Goal: Navigation & Orientation: Find specific page/section

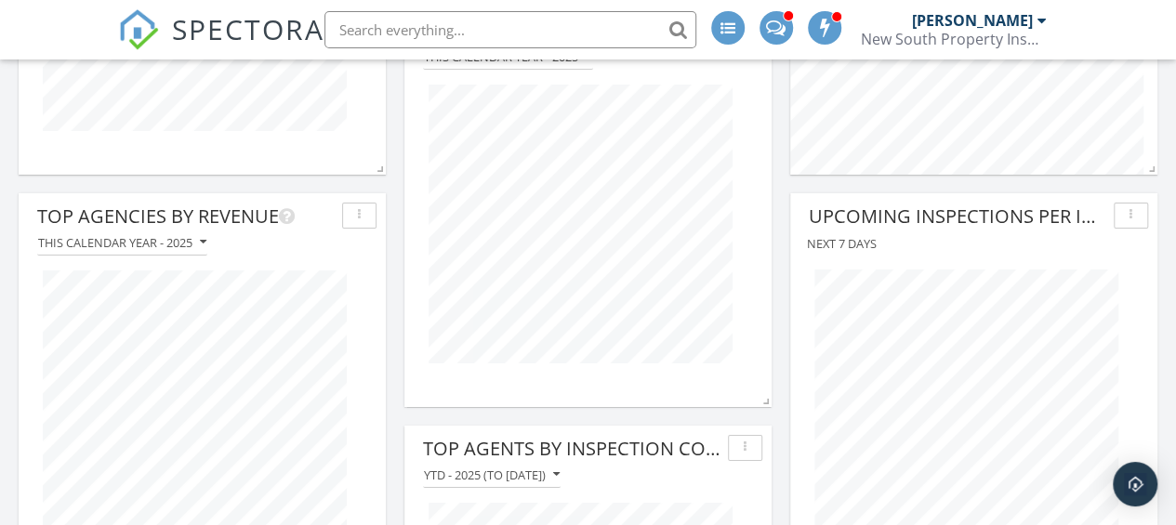
scroll to position [3162, 0]
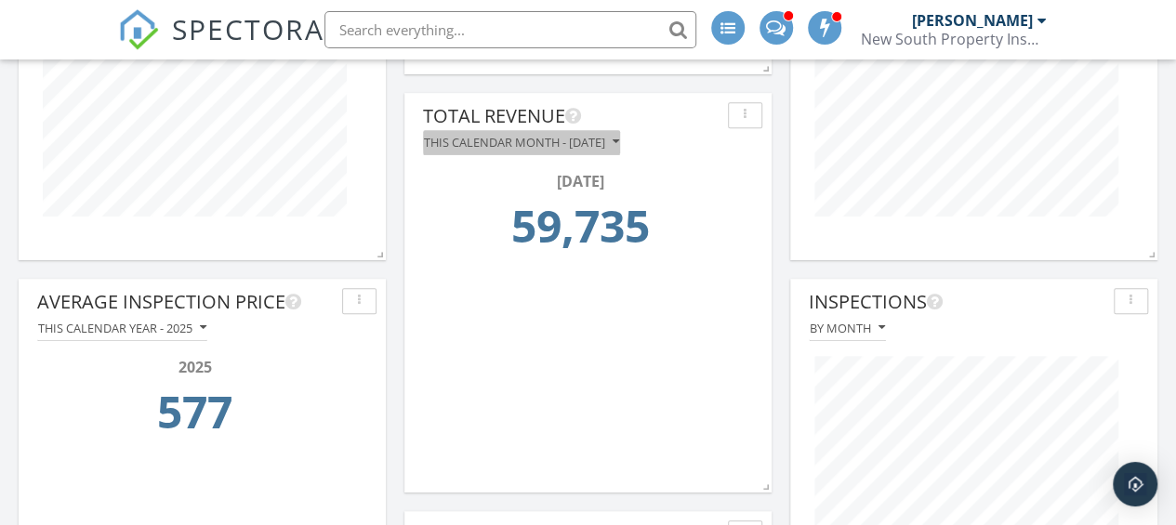
click at [619, 140] on icon "button" at bounding box center [616, 142] width 7 height 13
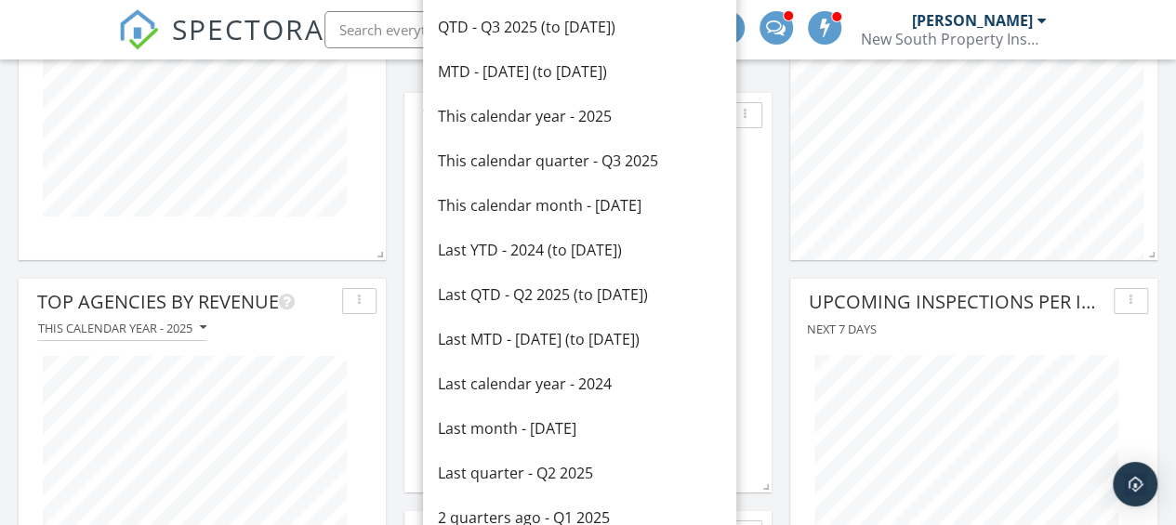
click at [569, 73] on div "MTD - [DATE] (to [DATE])" at bounding box center [580, 71] width 284 height 22
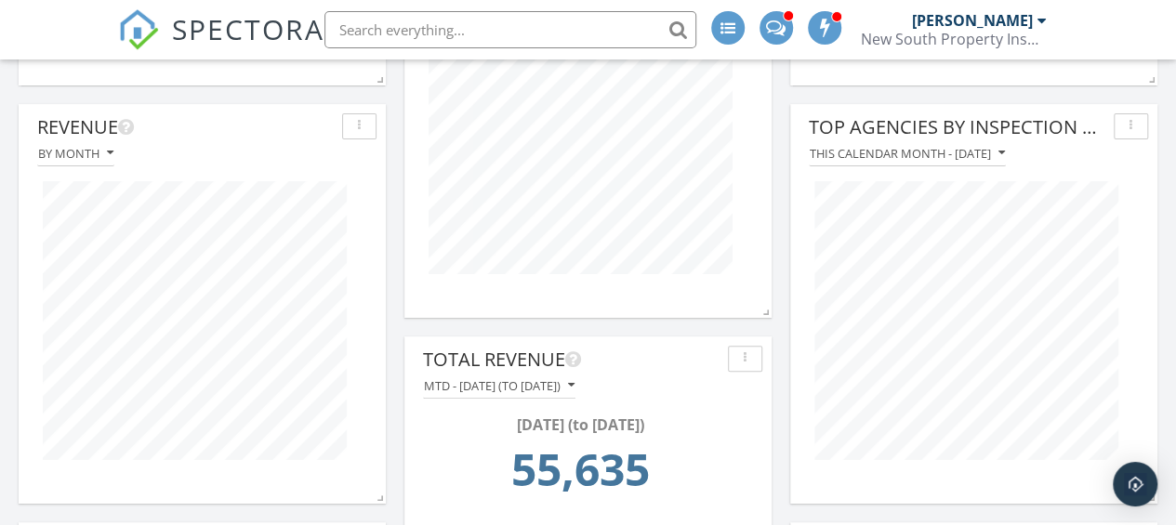
scroll to position [3906, 0]
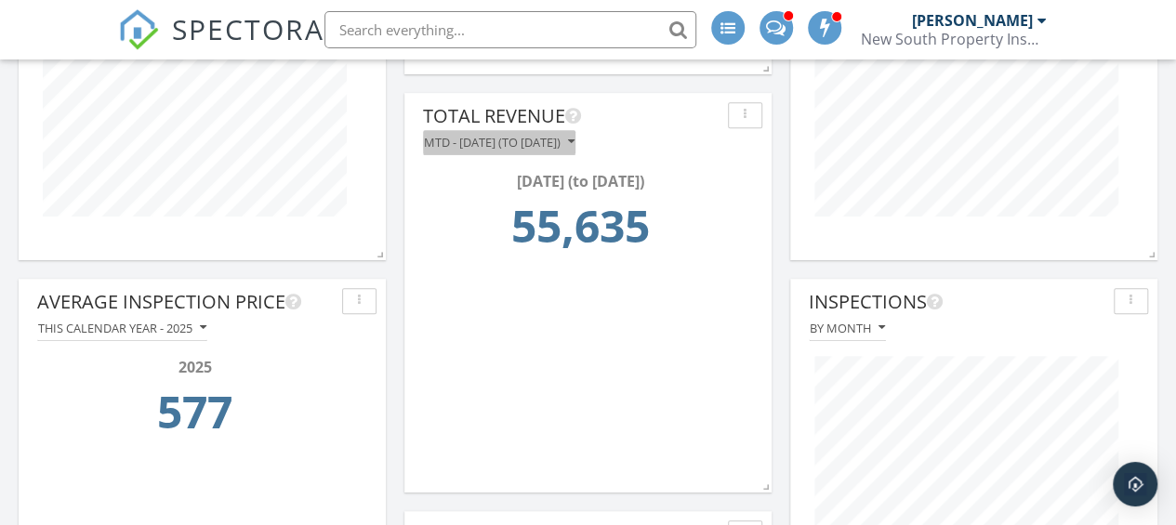
click at [576, 139] on button "MTD - [DATE] (to [DATE])" at bounding box center [499, 142] width 153 height 25
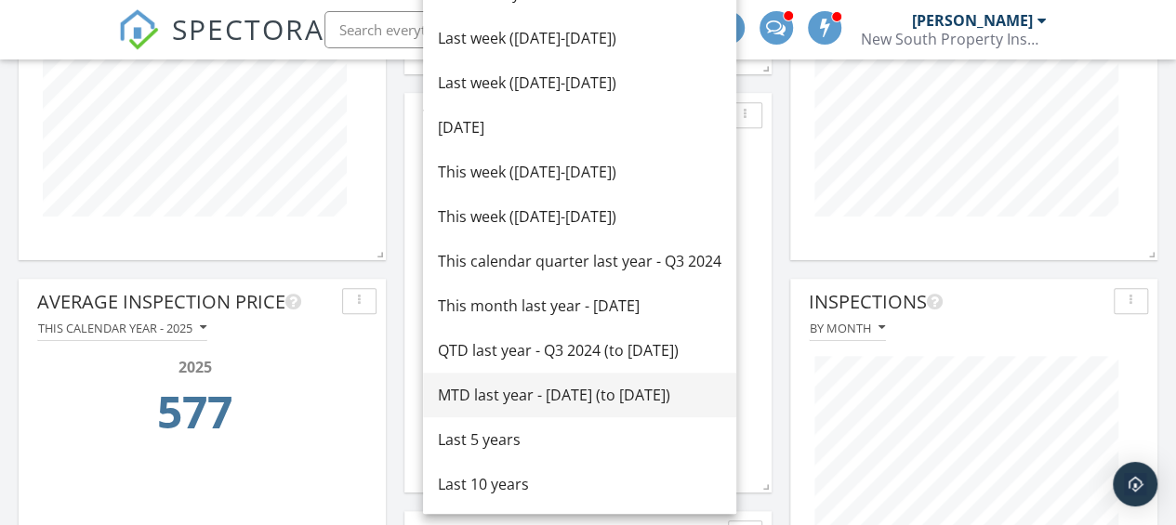
click at [522, 403] on div "MTD last year - [DATE] (to [DATE])" at bounding box center [580, 395] width 284 height 22
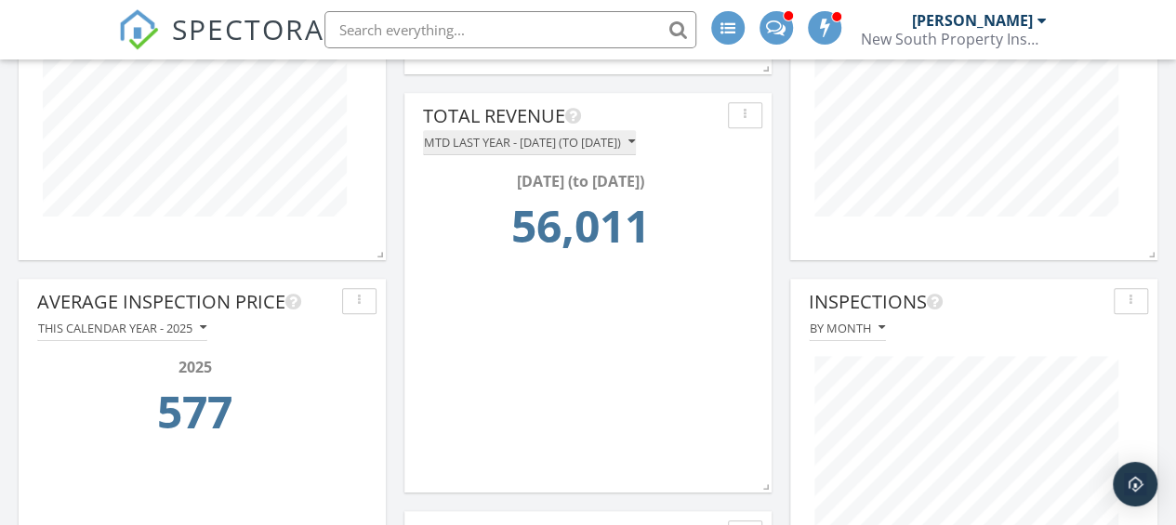
click at [635, 138] on icon "button" at bounding box center [632, 142] width 7 height 13
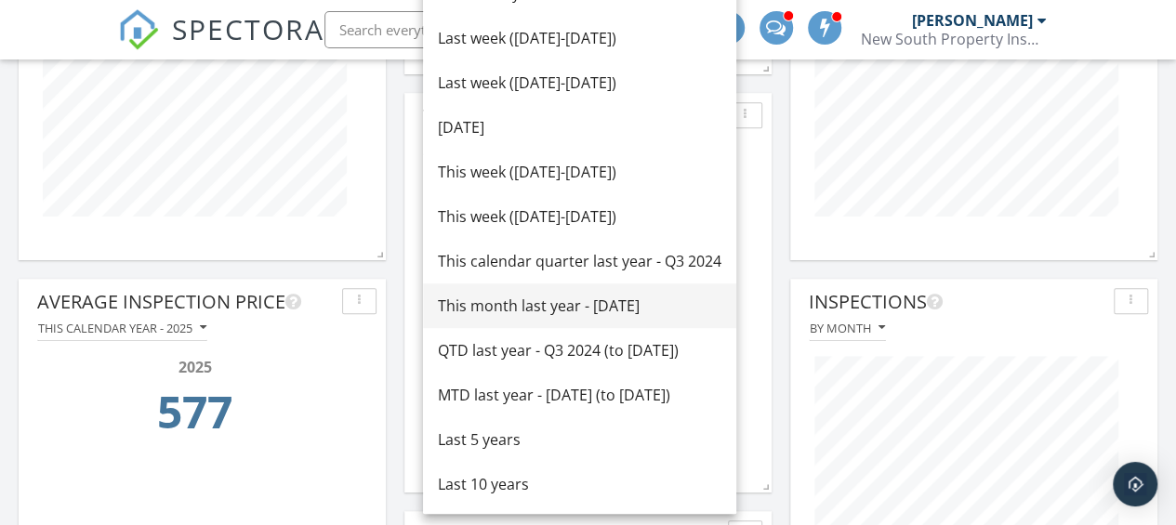
click at [649, 315] on div "This month last year - [DATE]" at bounding box center [580, 306] width 284 height 22
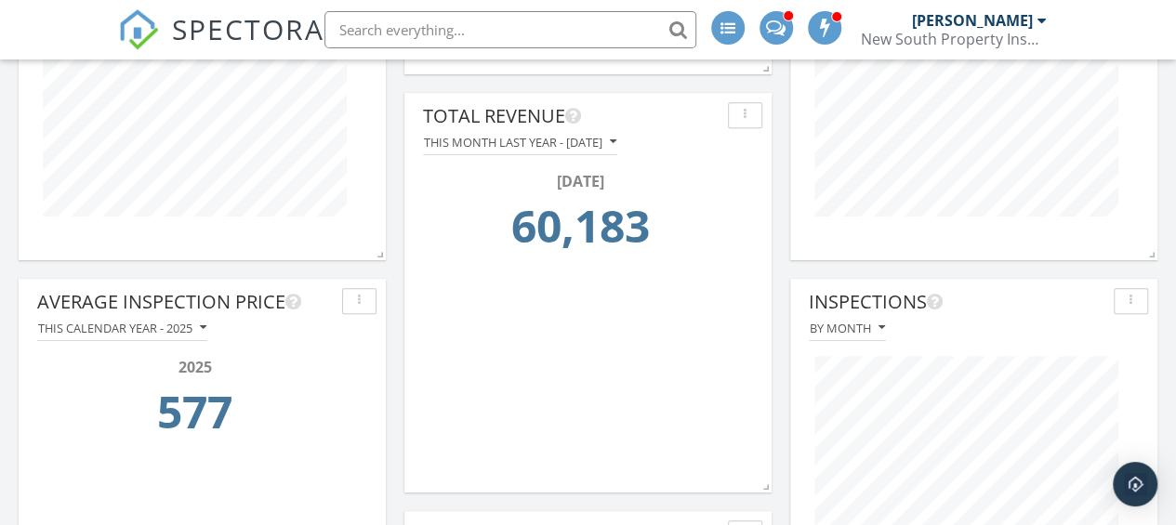
click at [679, 138] on div "This month last year - [DATE]" at bounding box center [588, 142] width 349 height 25
click at [617, 139] on icon "button" at bounding box center [613, 142] width 7 height 13
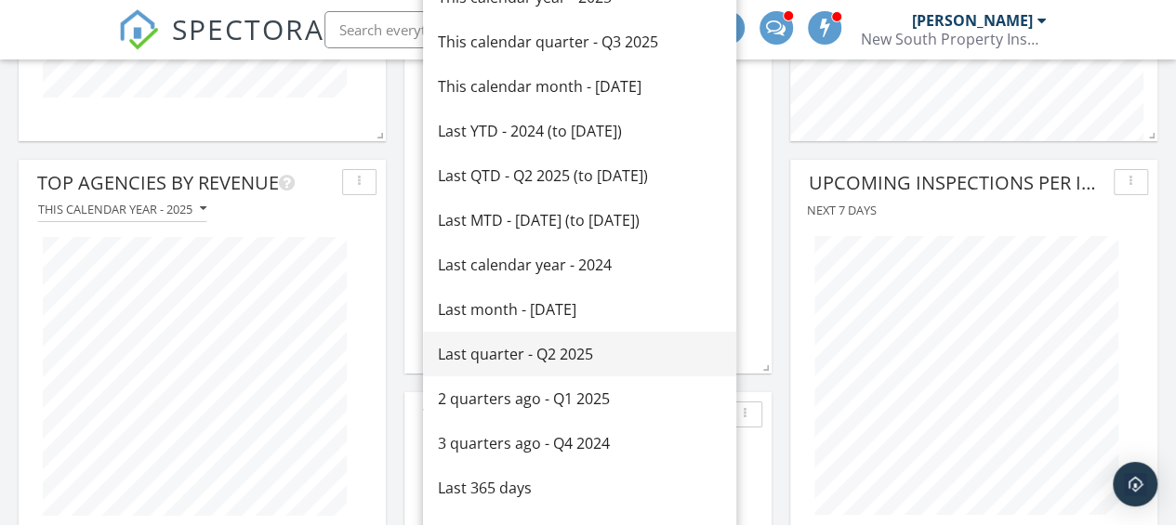
scroll to position [3069, 0]
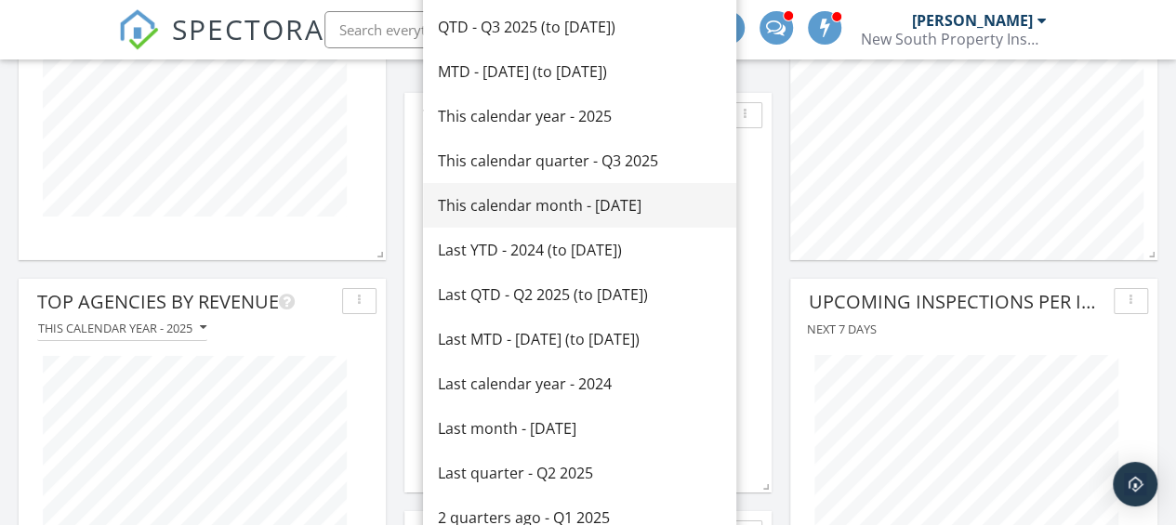
click at [576, 209] on div "This calendar month - [DATE]" at bounding box center [580, 205] width 284 height 22
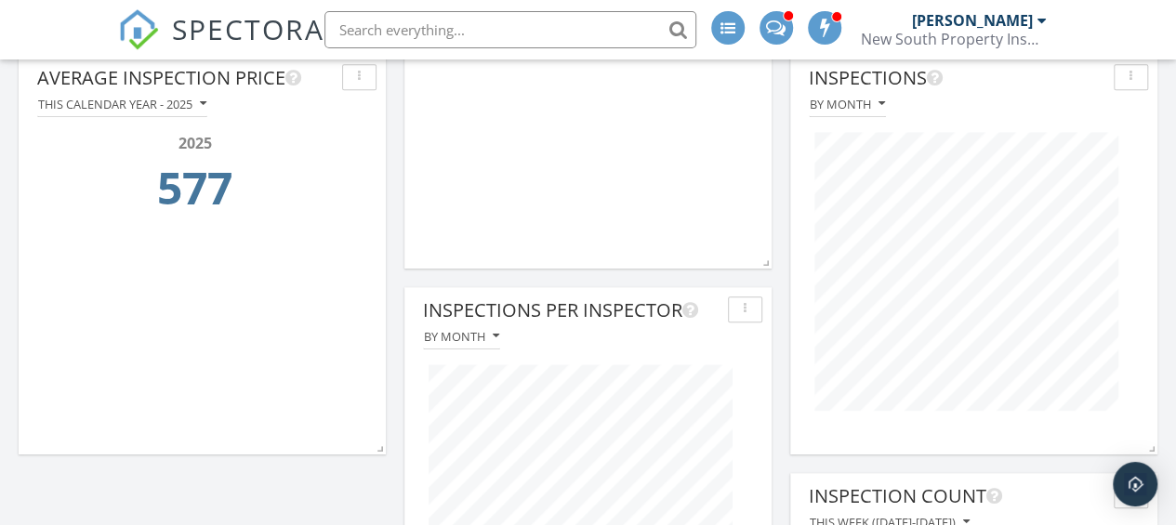
scroll to position [3441, 0]
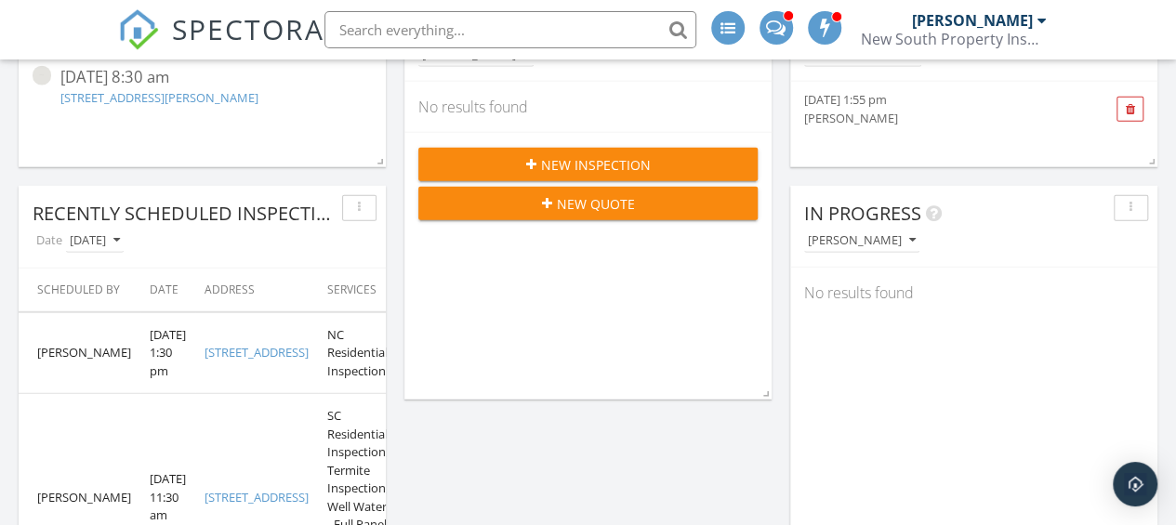
scroll to position [2232, 0]
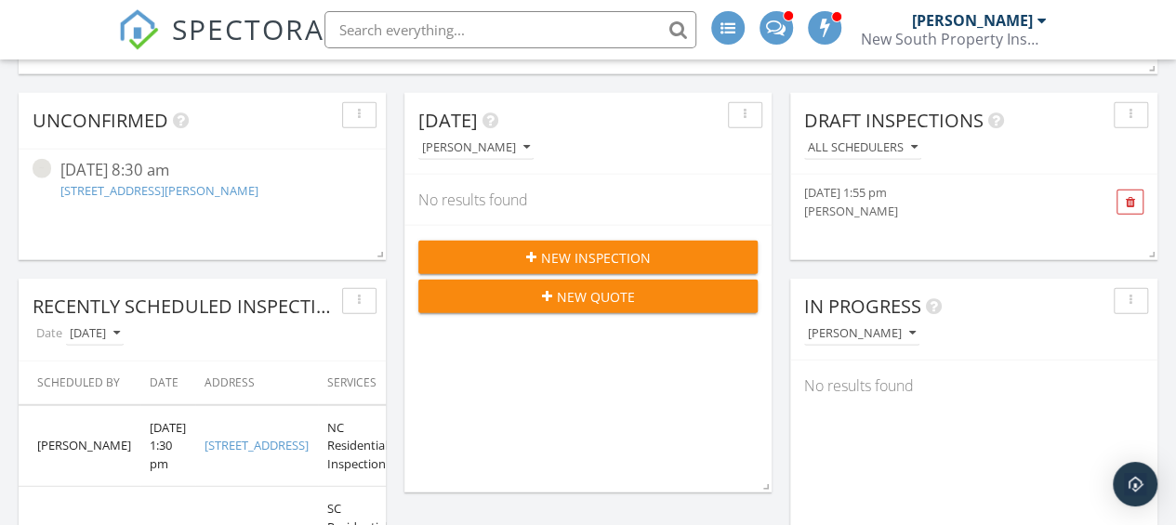
click at [130, 192] on link "[STREET_ADDRESS][PERSON_NAME]" at bounding box center [159, 190] width 198 height 17
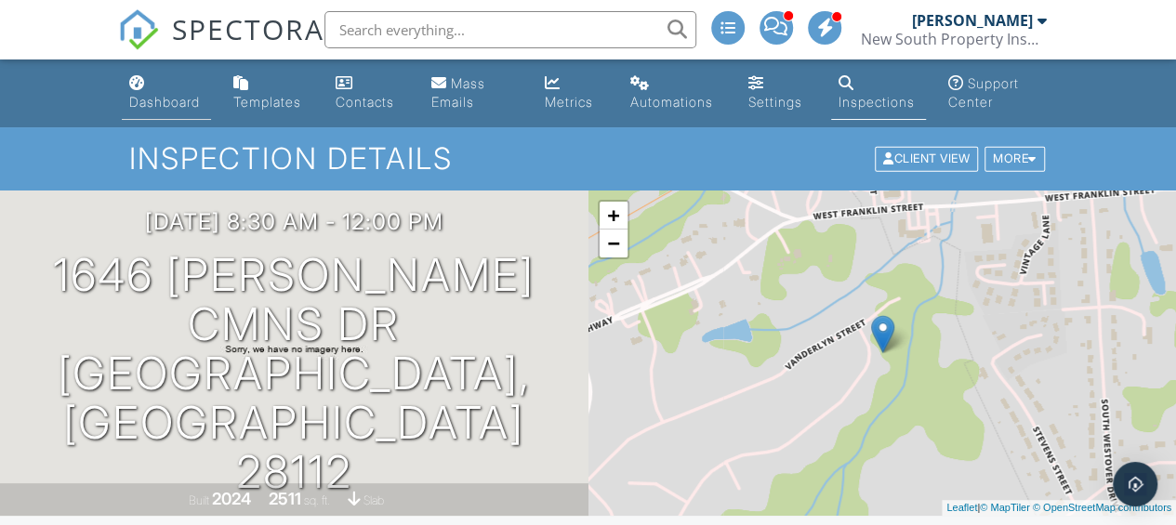
click at [169, 101] on div "Dashboard" at bounding box center [164, 102] width 71 height 16
